Goal: Communication & Community: Answer question/provide support

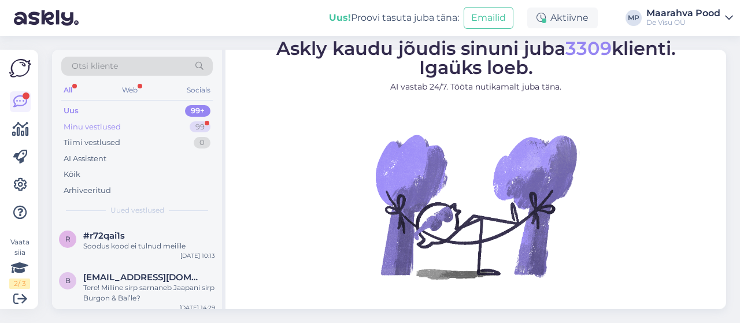
click at [116, 125] on div "Minu vestlused" at bounding box center [92, 127] width 57 height 12
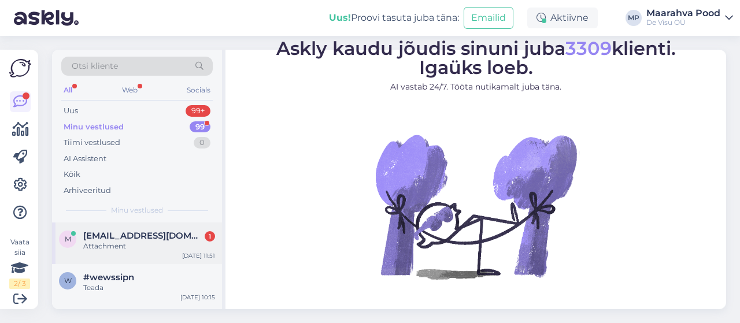
click at [133, 245] on div "Attachment" at bounding box center [149, 246] width 132 height 10
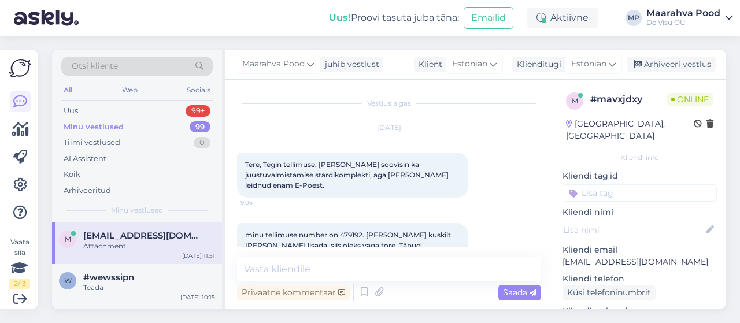
scroll to position [148, 0]
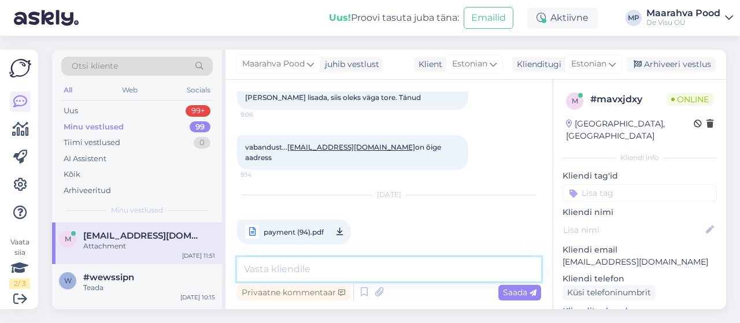
click at [393, 276] on textarea at bounding box center [389, 269] width 304 height 24
type textarea ":)"
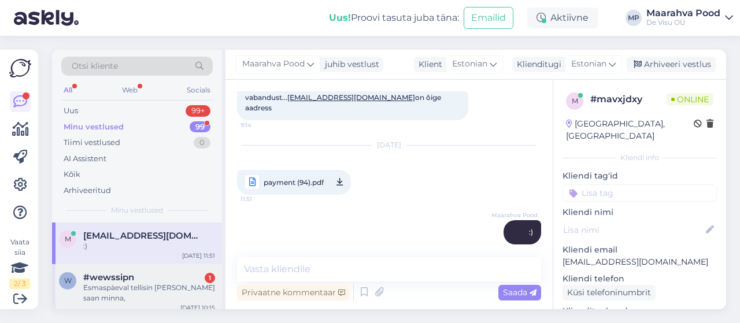
click at [178, 272] on div "#wewssipn 1" at bounding box center [149, 277] width 132 height 10
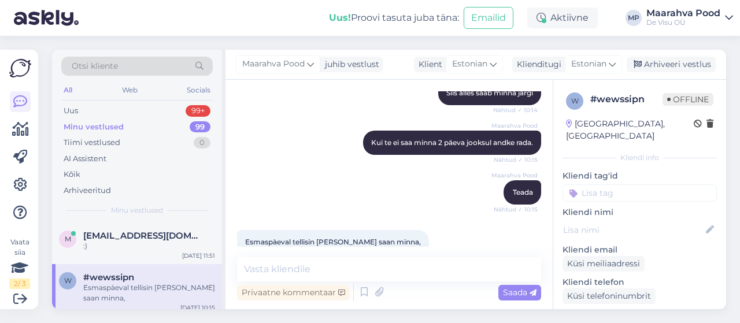
scroll to position [519, 0]
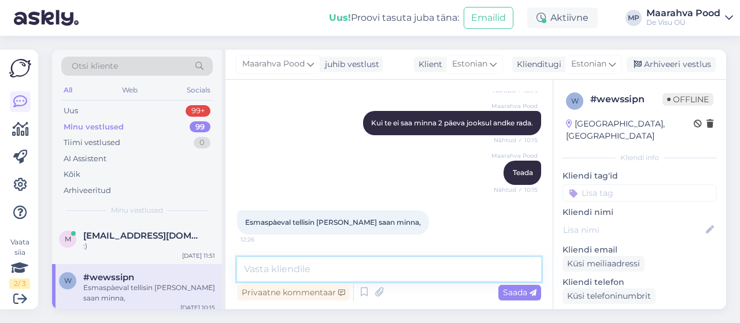
click at [375, 266] on textarea at bounding box center [389, 269] width 304 height 24
type textarea "palun tellimuse numbrit või [PERSON_NAME] nime"
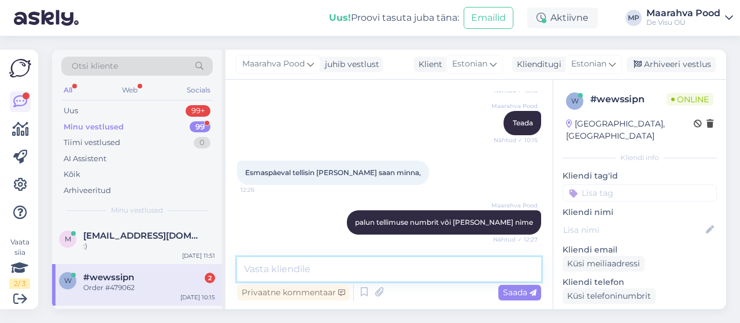
scroll to position [668, 0]
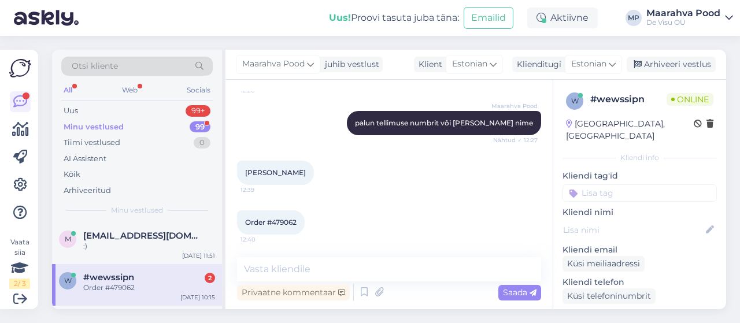
click at [111, 286] on div "Order #479062" at bounding box center [149, 288] width 132 height 10
click at [296, 221] on span "Order #479062" at bounding box center [270, 222] width 51 height 9
drag, startPoint x: 296, startPoint y: 221, endPoint x: 288, endPoint y: 221, distance: 7.5
click at [288, 221] on span "Order #479062" at bounding box center [270, 222] width 51 height 9
copy div "479062 12:40"
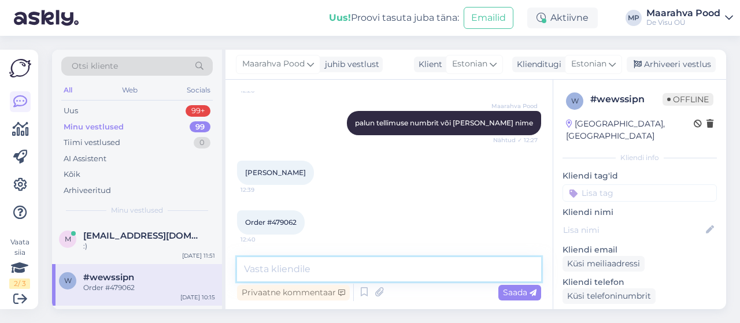
click at [320, 267] on textarea at bounding box center [389, 269] width 304 height 24
type textarea "Pood on selle kokku pannud ja teile smsi saatnud"
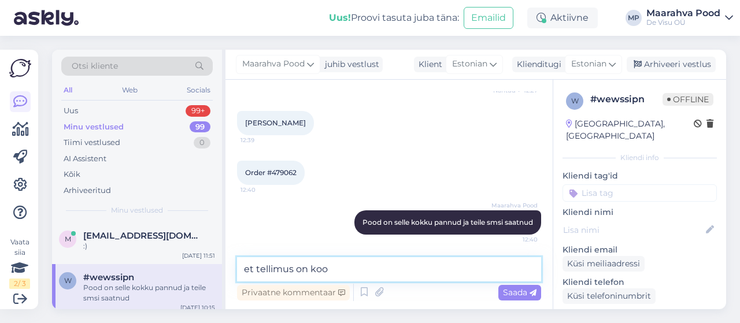
type textarea "et tellimus on koos"
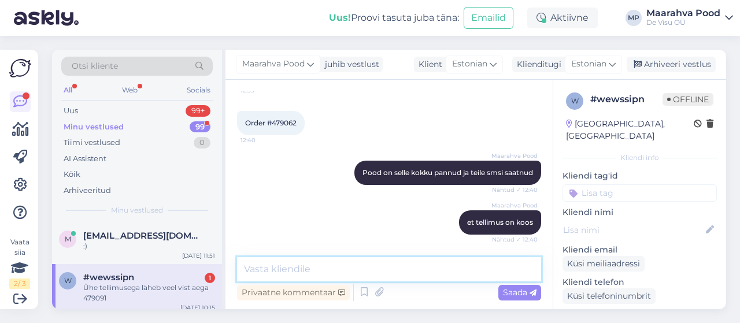
scroll to position [817, 0]
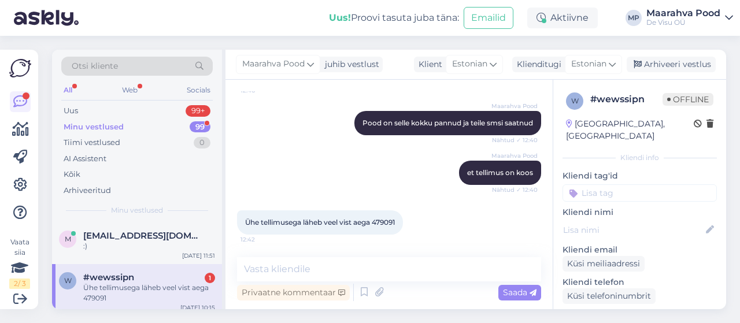
click at [138, 292] on div "Ühe tellimusega läheb veel vist aega 479091" at bounding box center [149, 293] width 132 height 21
drag, startPoint x: 399, startPoint y: 221, endPoint x: 377, endPoint y: 220, distance: 22.0
click at [377, 220] on span "Ühe tellimusega läheb veel vist aega 479091" at bounding box center [320, 222] width 150 height 9
copy span "479091"
click at [403, 224] on div "Ühe tellimusega läheb veel vist aega 479091 12:42" at bounding box center [320, 222] width 166 height 24
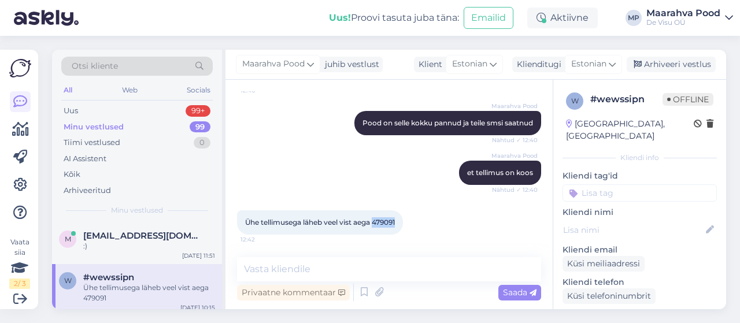
drag, startPoint x: 376, startPoint y: 223, endPoint x: 401, endPoint y: 224, distance: 25.5
click at [401, 224] on div "Ühe tellimusega läheb veel vist aega 479091 12:42" at bounding box center [320, 222] width 166 height 24
copy span "479091"
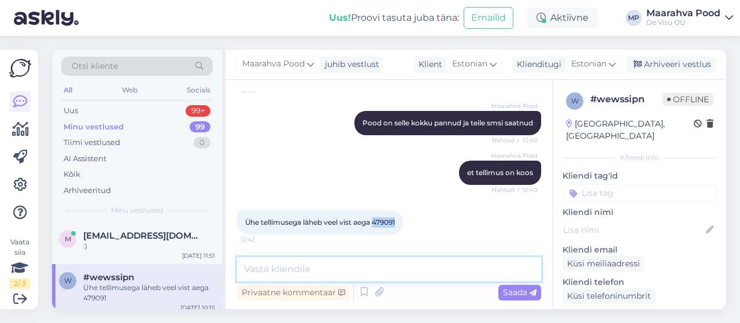
click at [343, 264] on textarea at bounding box center [389, 269] width 304 height 24
type textarea "See tellimus jõuab [PERSON_NAME]"
